Goal: Task Accomplishment & Management: Complete application form

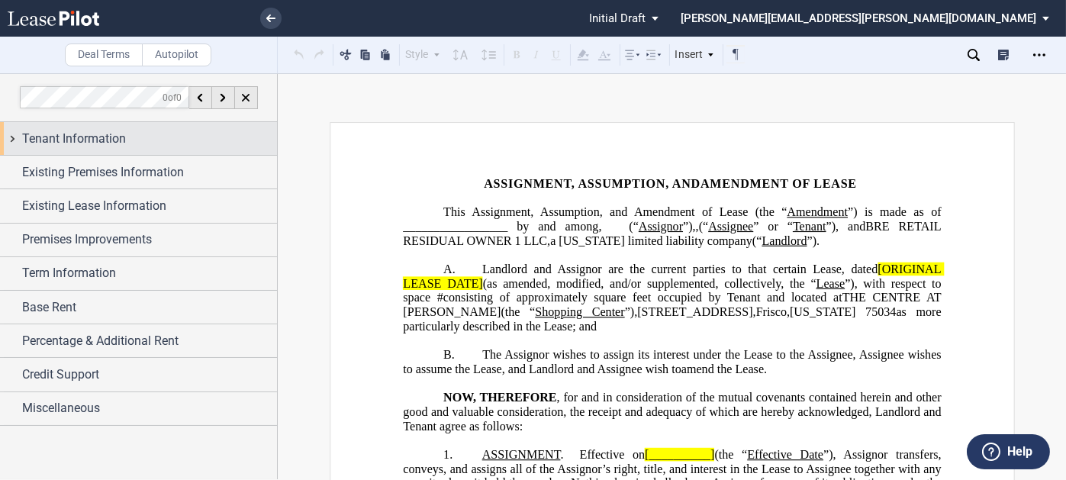
click at [200, 141] on div "Tenant Information" at bounding box center [149, 139] width 255 height 18
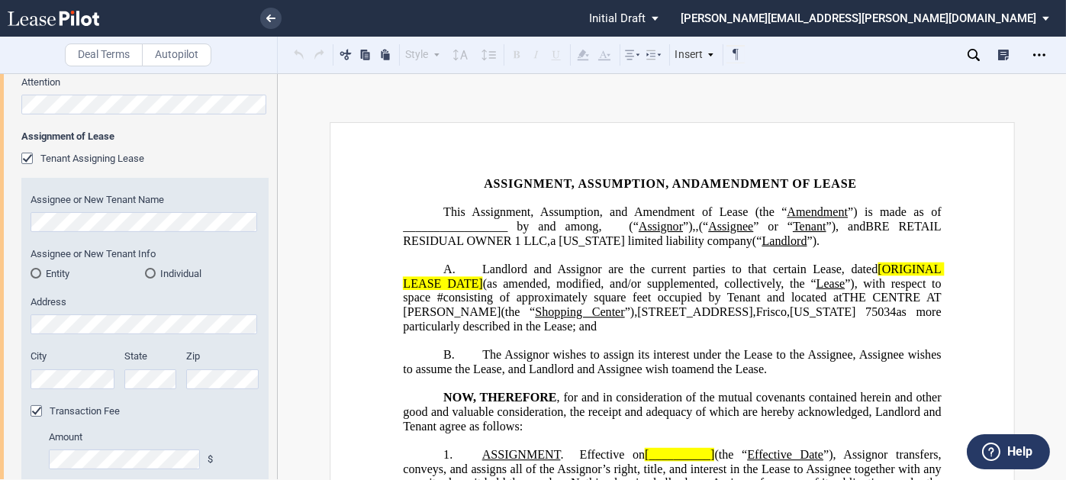
scroll to position [611, 0]
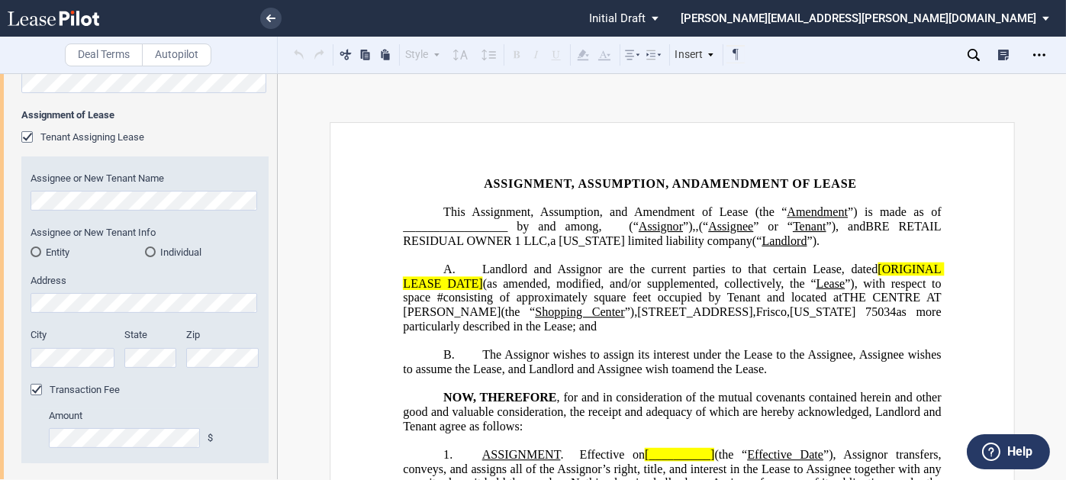
click at [58, 250] on md-radio-button "Entity" at bounding box center [88, 252] width 114 height 14
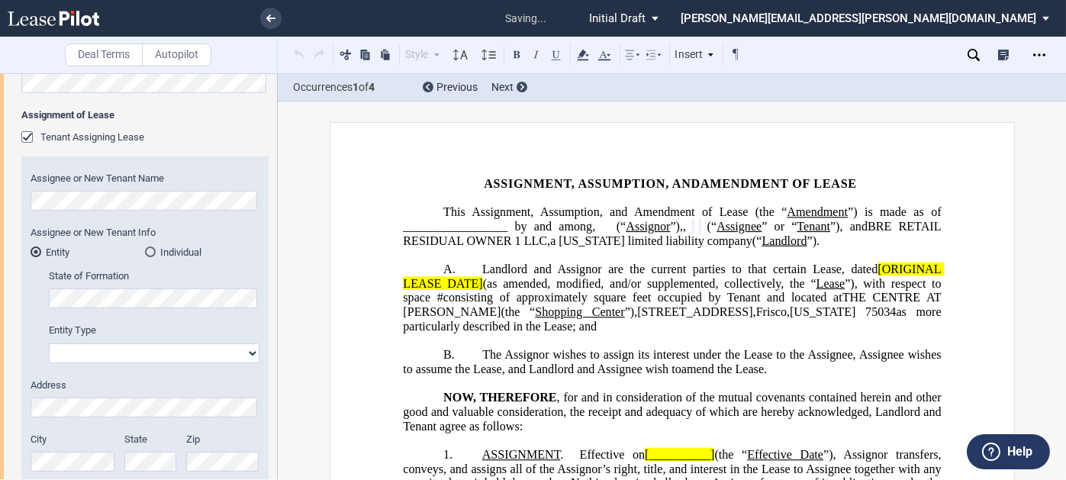
click at [124, 348] on select "Corporation Limited Liability Company General Partnership Limited Partnership O…" at bounding box center [154, 353] width 211 height 20
select select "limited liability company"
click at [49, 343] on select "Corporation Limited Liability Company General Partnership Limited Partnership O…" at bounding box center [154, 353] width 211 height 20
click at [120, 379] on label "Address" at bounding box center [145, 386] width 229 height 14
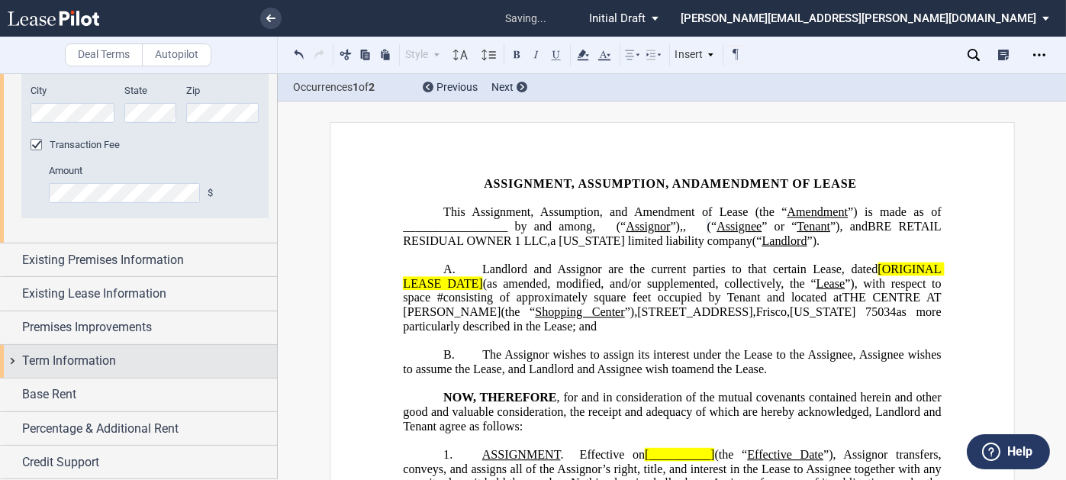
scroll to position [991, 0]
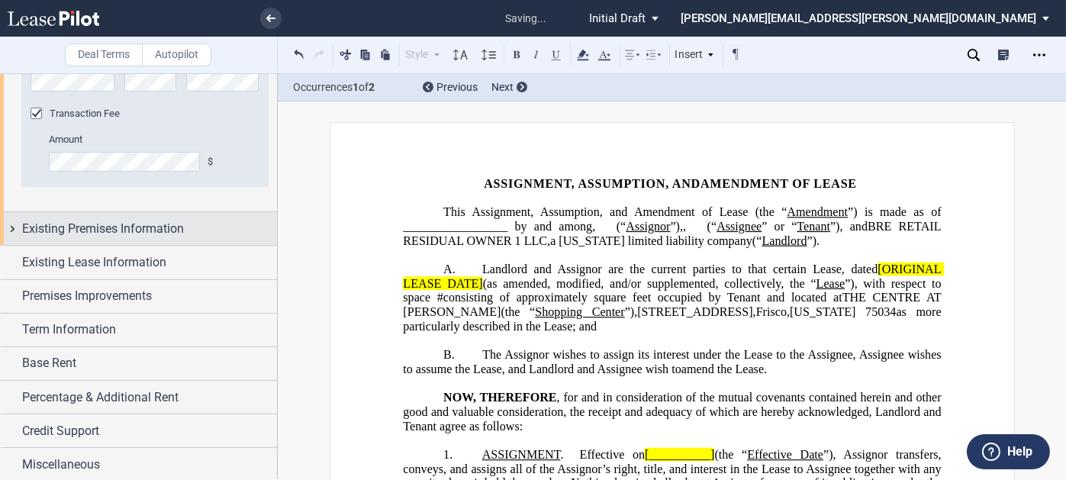
click at [98, 230] on span "Existing Premises Information" at bounding box center [103, 229] width 162 height 18
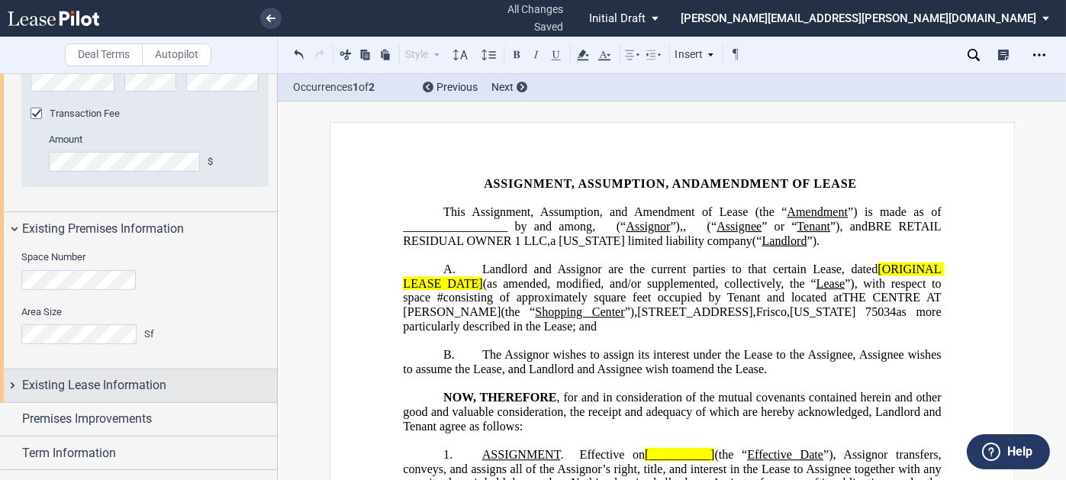
click at [101, 372] on div "Existing Lease Information" at bounding box center [138, 385] width 277 height 33
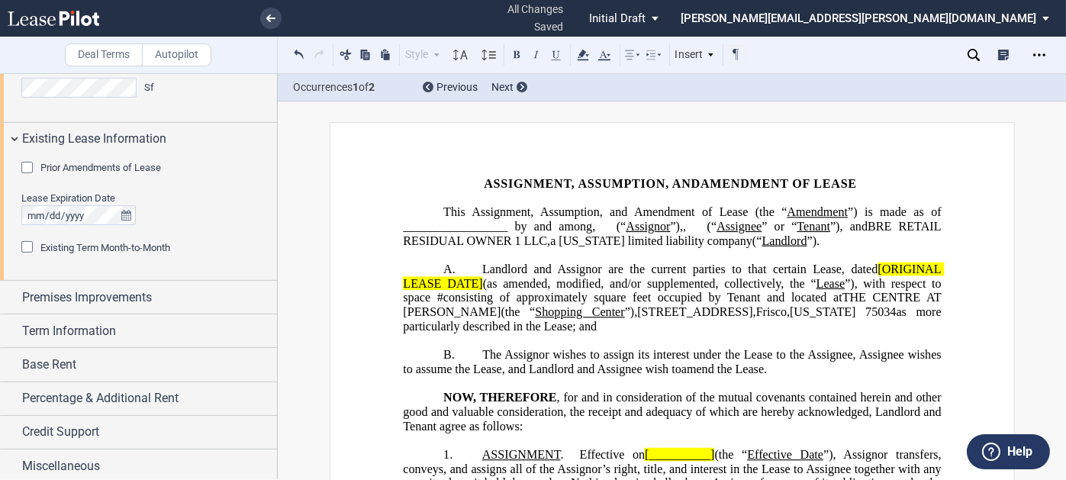
scroll to position [1239, 0]
click at [99, 169] on span "Prior Amendments of Lease" at bounding box center [100, 165] width 121 height 11
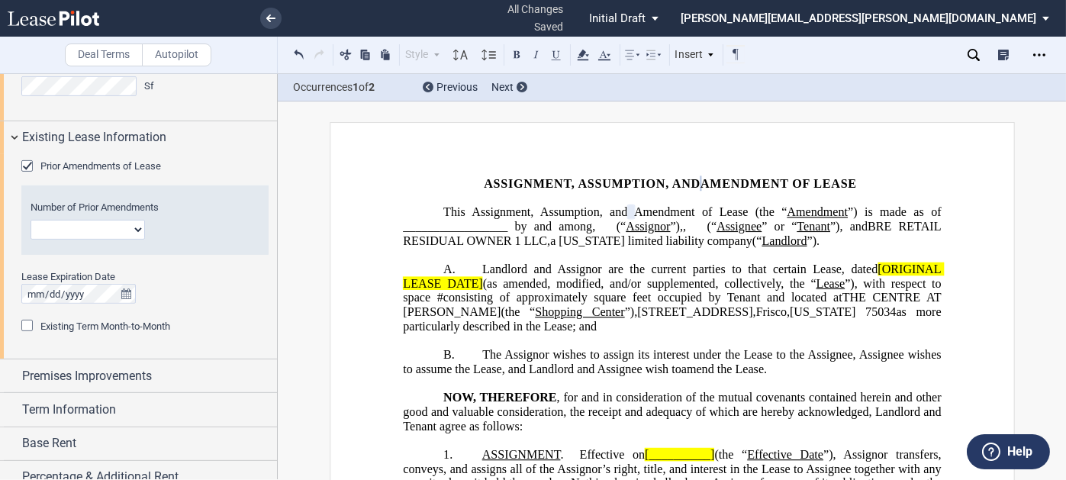
click at [88, 223] on select "1 2 3 4 5 6 7 8 9 10 11 12" at bounding box center [88, 230] width 114 height 20
click at [70, 225] on select "1 2 3 4 5 6 7 8 9 10 11 12" at bounding box center [88, 230] width 114 height 20
select select "number:2"
click at [31, 220] on select "1 2 3 4 5 6 7 8 9 10 11 12" at bounding box center [88, 230] width 114 height 20
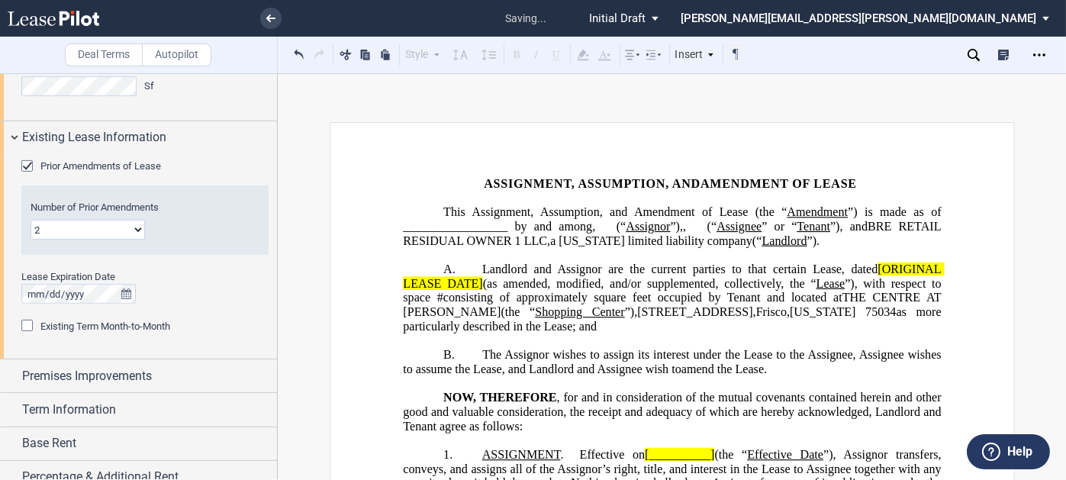
click at [195, 309] on div "Lease Expiration Date" at bounding box center [144, 294] width 247 height 49
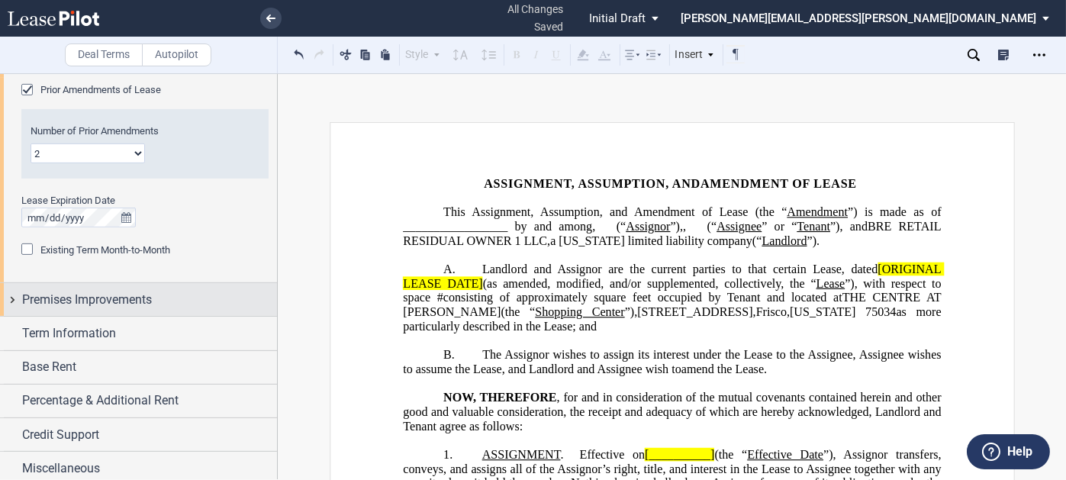
click at [140, 288] on div "Premises Improvements" at bounding box center [138, 299] width 277 height 33
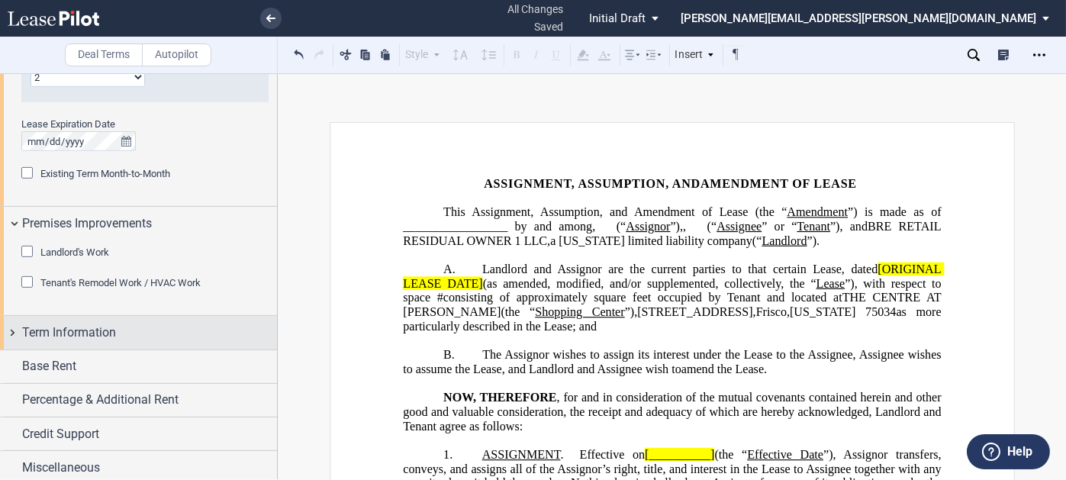
click at [126, 327] on div "Term Information" at bounding box center [149, 333] width 255 height 18
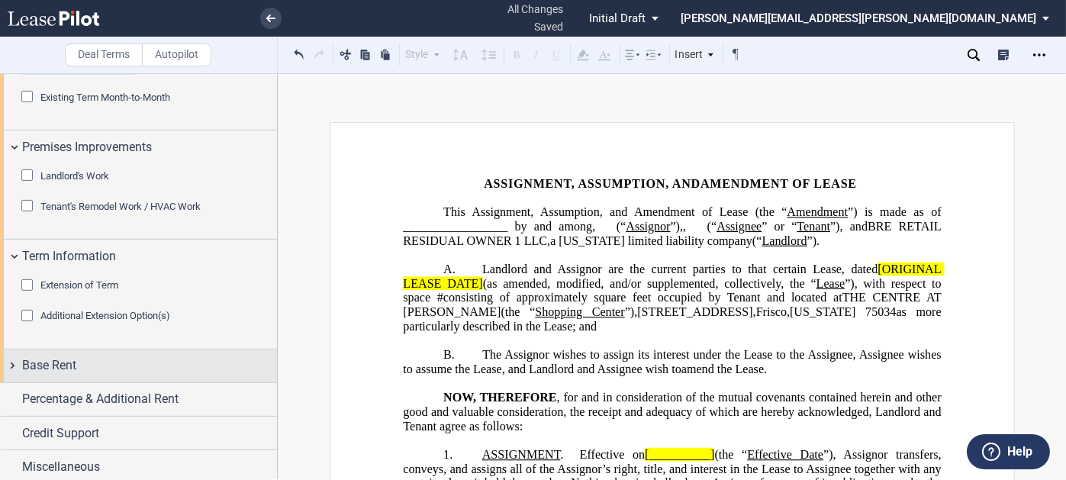
click at [111, 359] on div "Base Rent" at bounding box center [149, 365] width 255 height 18
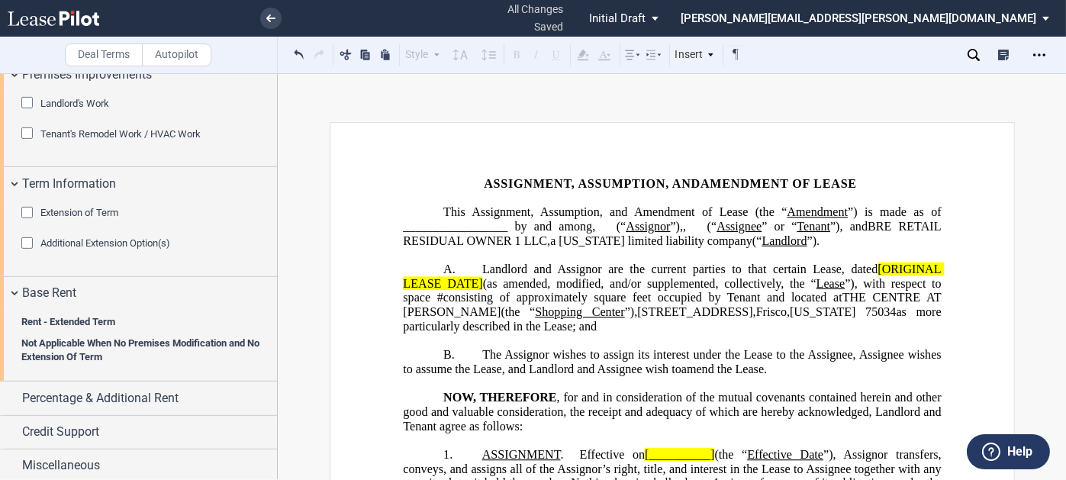
scroll to position [1542, 0]
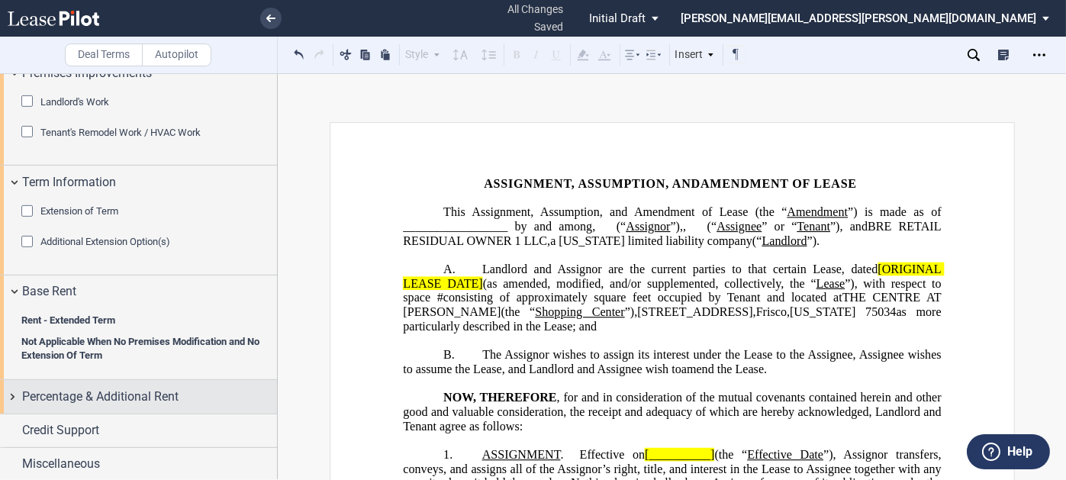
click at [87, 395] on span "Percentage & Additional Rent" at bounding box center [100, 397] width 156 height 18
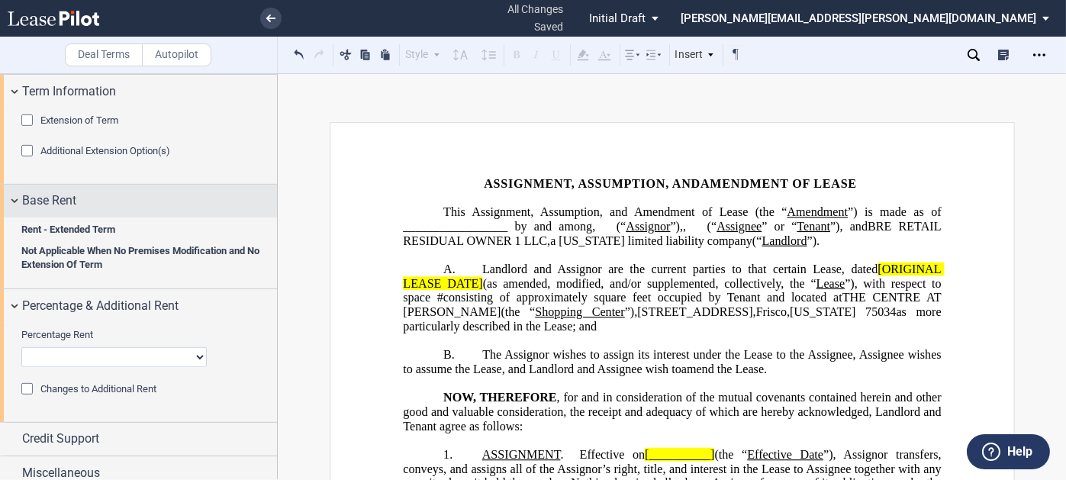
scroll to position [1641, 0]
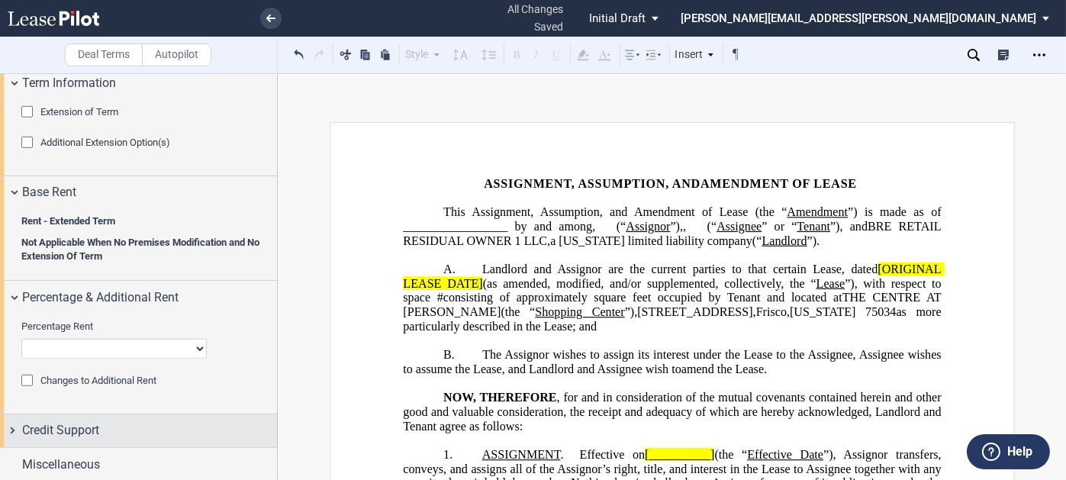
click at [98, 421] on span "Credit Support" at bounding box center [60, 430] width 77 height 18
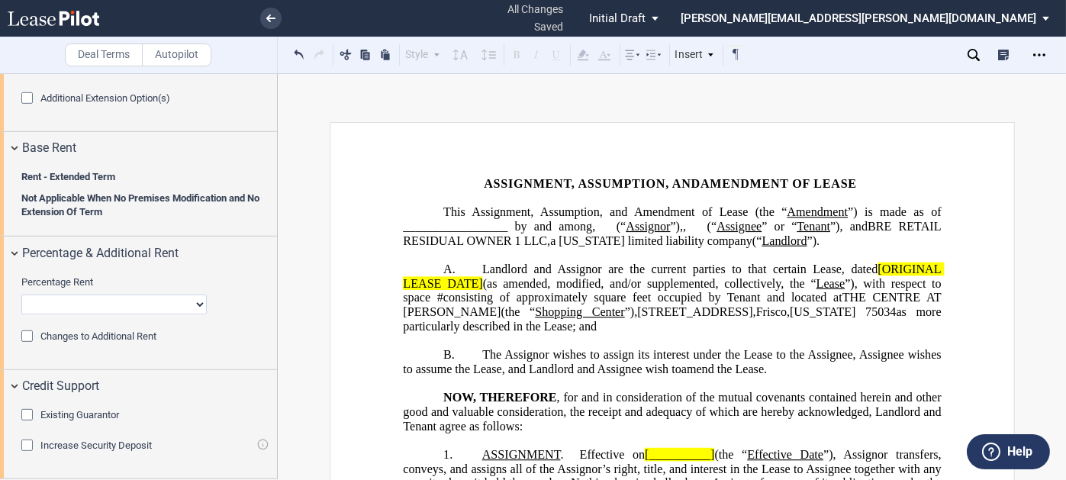
scroll to position [1716, 0]
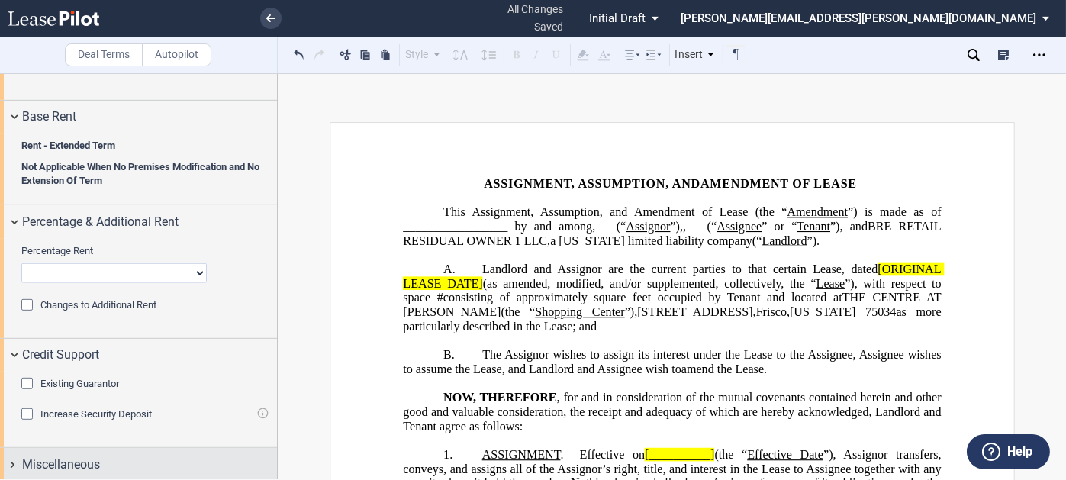
click at [66, 456] on span "Miscellaneous" at bounding box center [61, 465] width 78 height 18
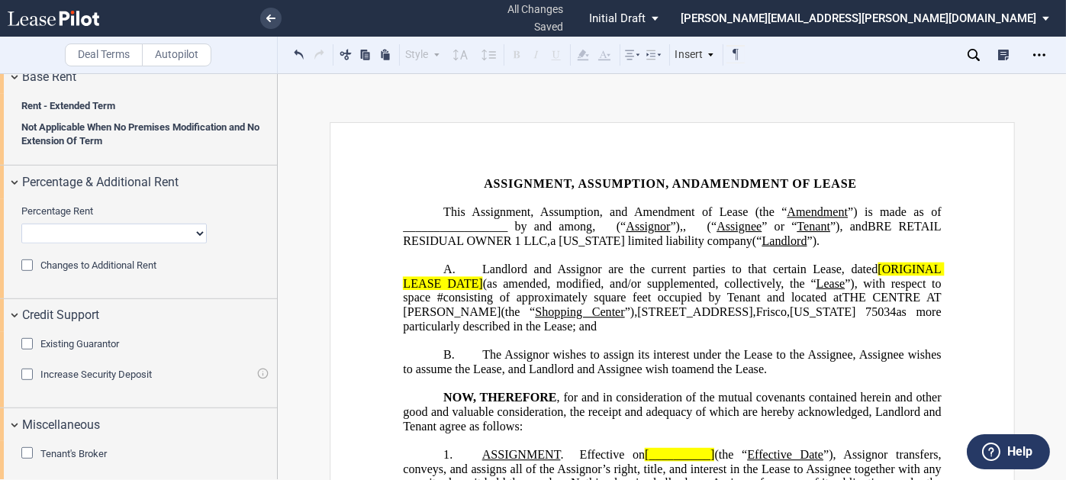
scroll to position [1761, 0]
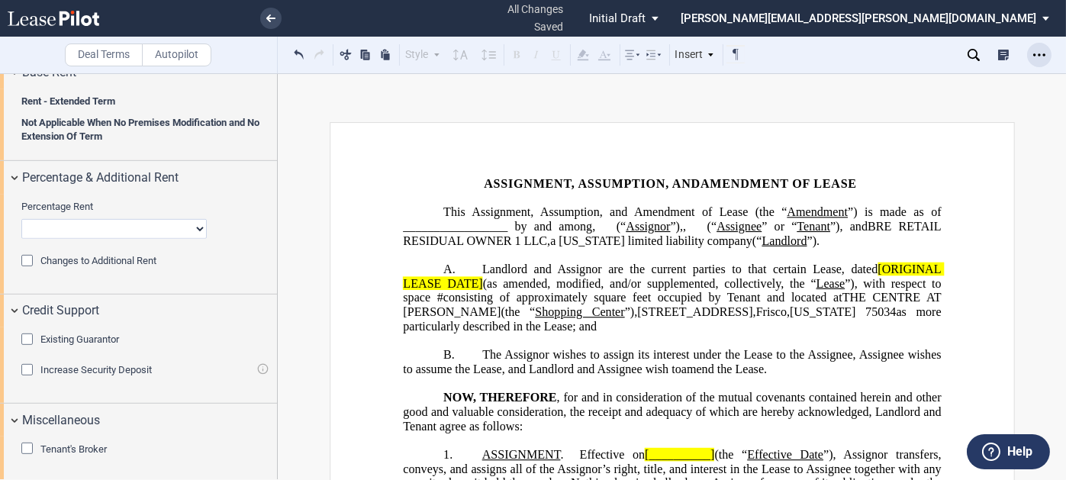
click at [1041, 50] on icon "Open Lease options menu" at bounding box center [1039, 55] width 12 height 12
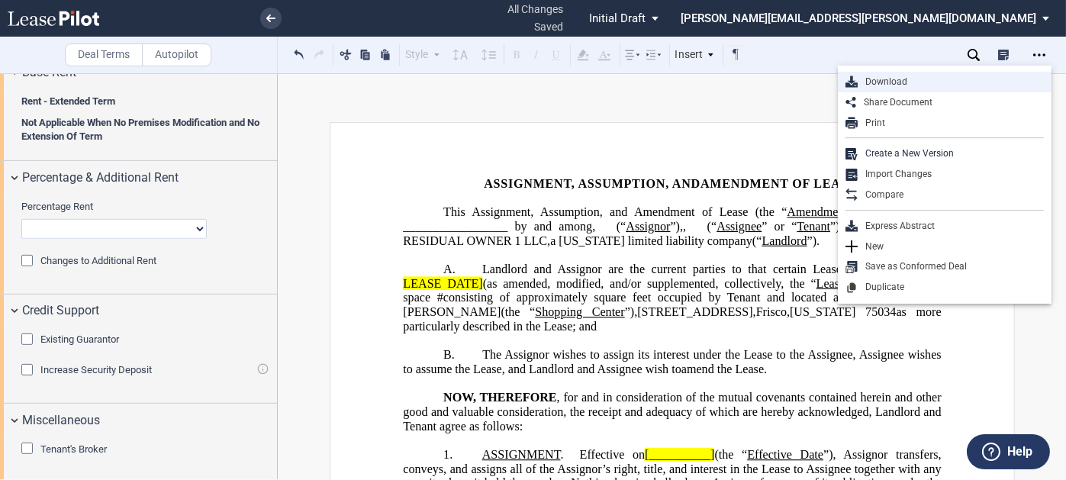
click at [891, 79] on div "Download" at bounding box center [951, 82] width 186 height 13
